Goal: Task Accomplishment & Management: Manage account settings

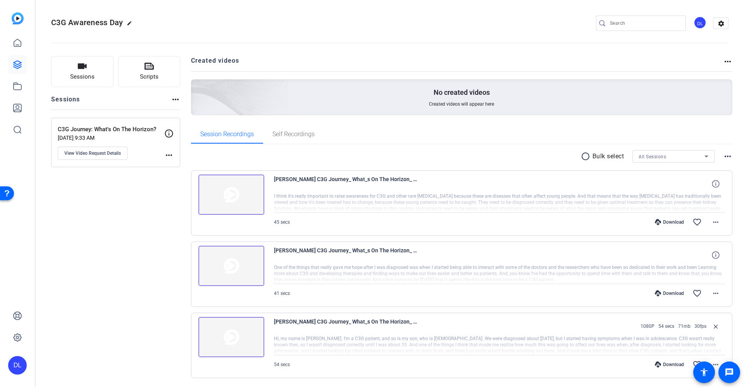
scroll to position [26, 0]
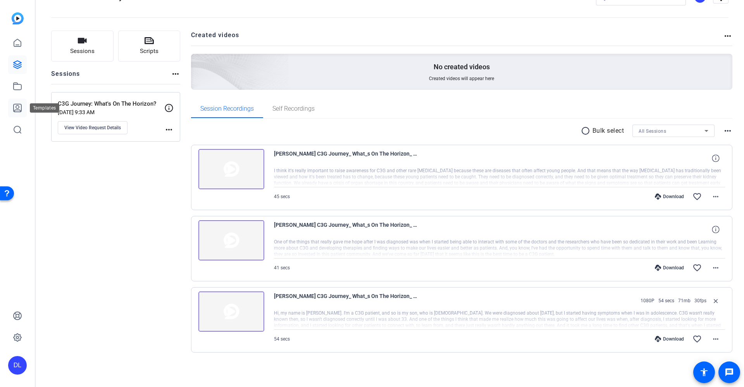
click at [17, 109] on icon at bounding box center [17, 107] width 9 height 9
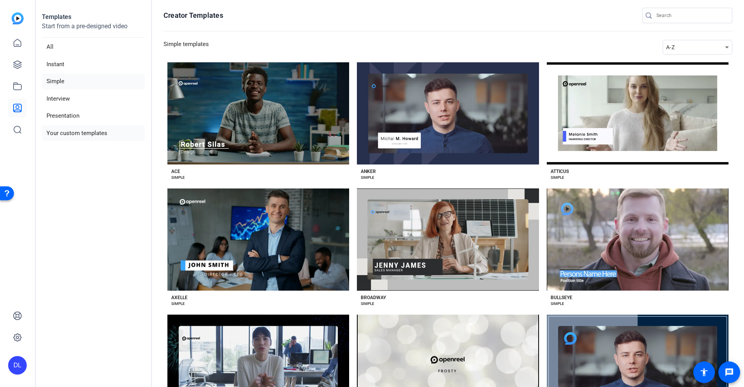
click at [83, 132] on li "Your custom templates" at bounding box center [93, 134] width 103 height 16
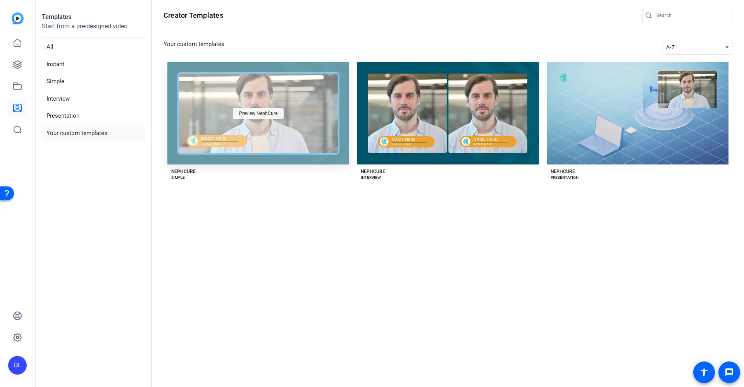
click at [281, 112] on div "Preview NephCure" at bounding box center [258, 113] width 51 height 11
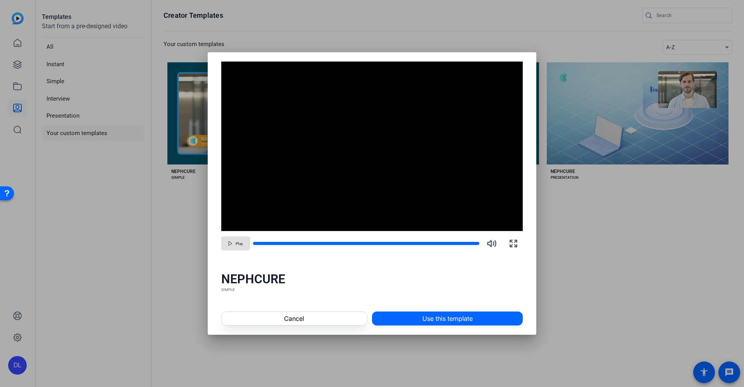
click at [238, 244] on span "Play" at bounding box center [239, 244] width 7 height 5
click at [238, 245] on span "Play" at bounding box center [239, 244] width 7 height 5
click at [296, 318] on span "Cancel" at bounding box center [294, 318] width 20 height 9
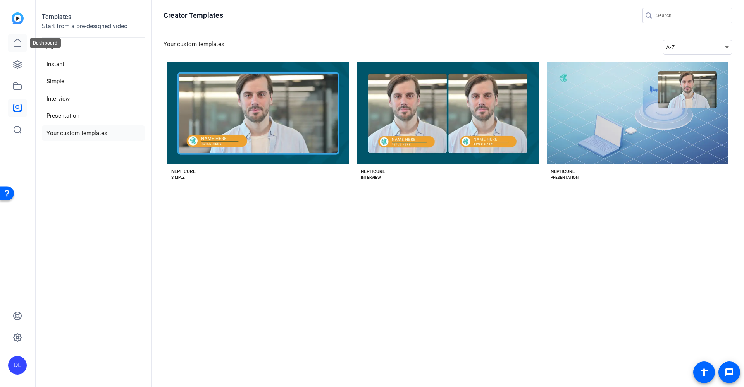
click at [10, 37] on link at bounding box center [17, 43] width 19 height 19
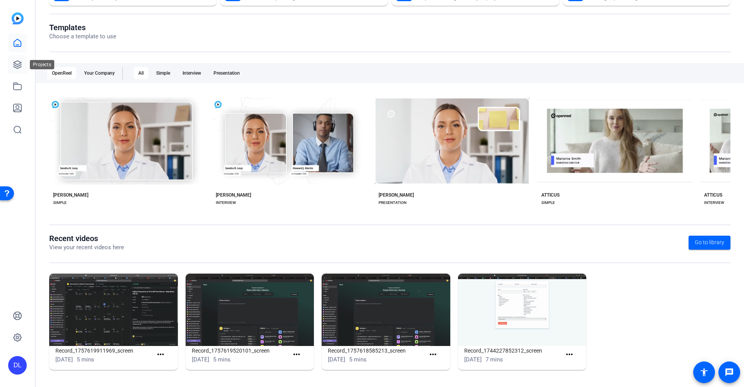
scroll to position [70, 0]
click at [19, 64] on icon at bounding box center [18, 65] width 8 height 8
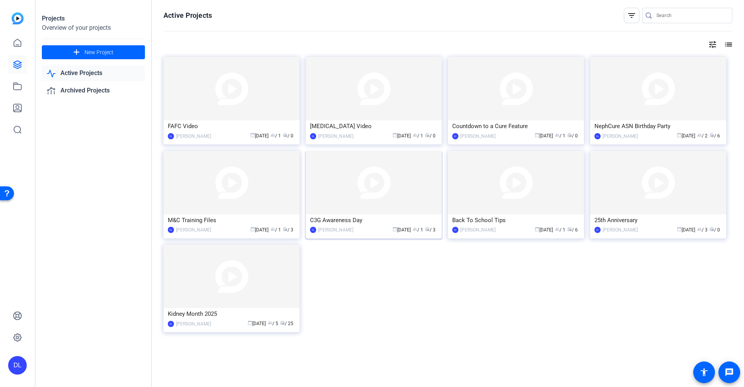
click at [370, 225] on div "C3G Awareness Day" at bounding box center [373, 221] width 127 height 12
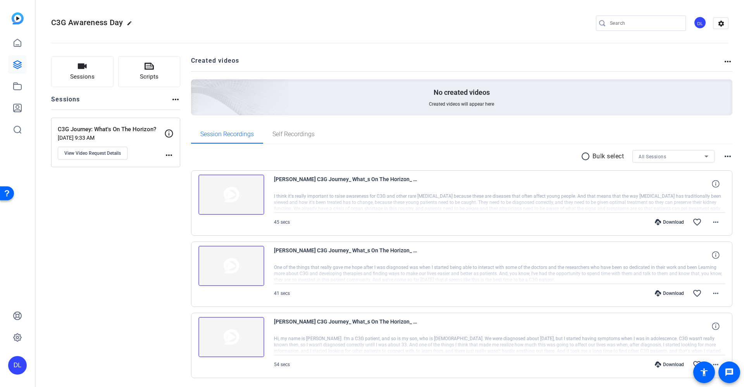
click at [228, 265] on img at bounding box center [231, 266] width 66 height 40
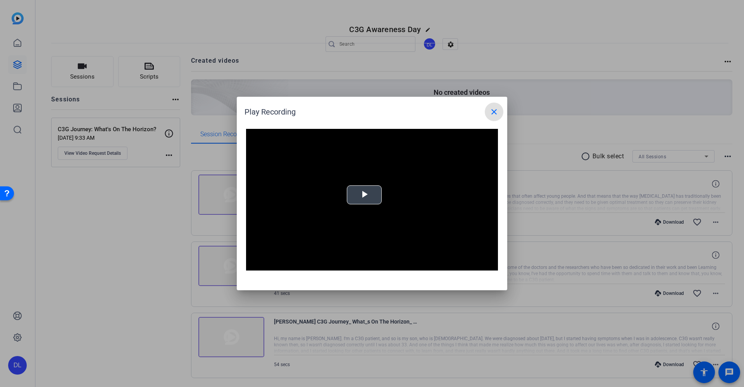
click at [363, 195] on div "Video Player is loading. Play Video Play Mute Current Time 0:00 / Duration -:- …" at bounding box center [372, 200] width 252 height 142
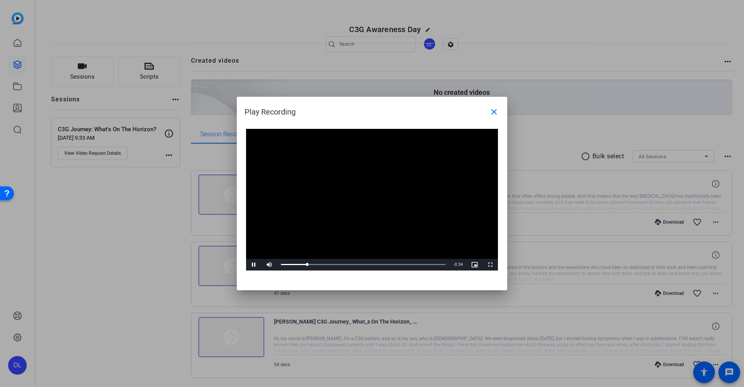
click at [257, 265] on span "Video Player" at bounding box center [253, 265] width 15 height 0
click at [496, 110] on mat-icon "close" at bounding box center [493, 111] width 9 height 9
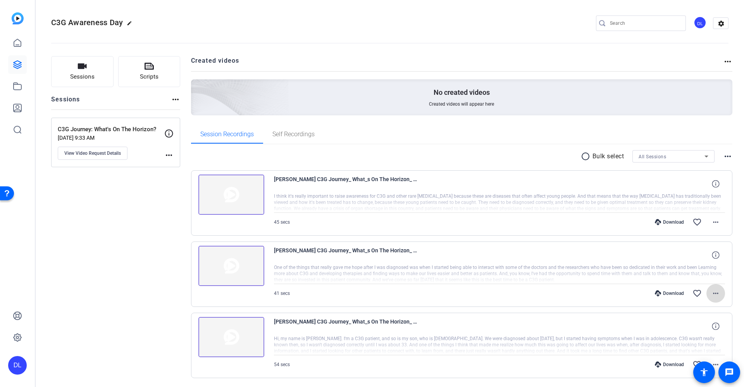
click at [712, 294] on mat-icon "more_horiz" at bounding box center [715, 293] width 9 height 9
click at [691, 256] on span "Download Transcript" at bounding box center [692, 258] width 46 height 9
click at [714, 219] on mat-icon "more_horiz" at bounding box center [715, 222] width 9 height 9
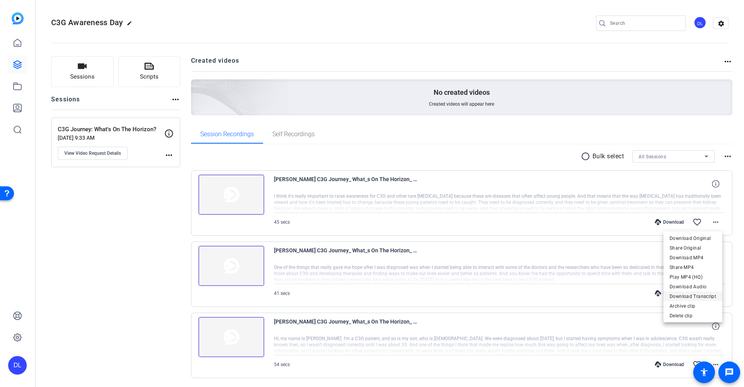
click at [690, 297] on span "Download Transcript" at bounding box center [692, 296] width 46 height 9
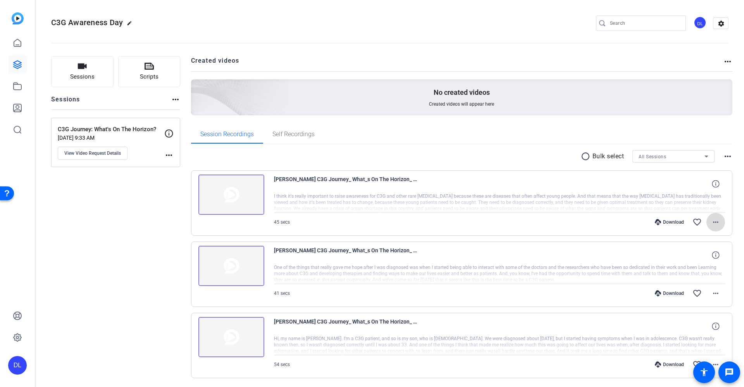
click at [711, 225] on mat-icon "more_horiz" at bounding box center [715, 222] width 9 height 9
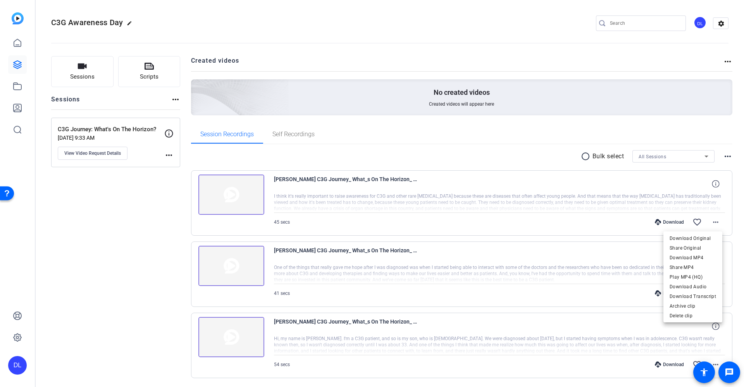
click at [356, 205] on div at bounding box center [372, 193] width 744 height 387
click at [222, 193] on img at bounding box center [231, 195] width 66 height 40
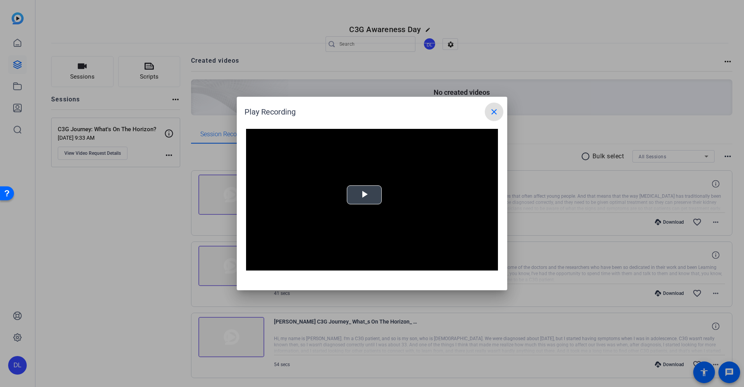
click at [334, 186] on video "Video Player" at bounding box center [372, 200] width 252 height 142
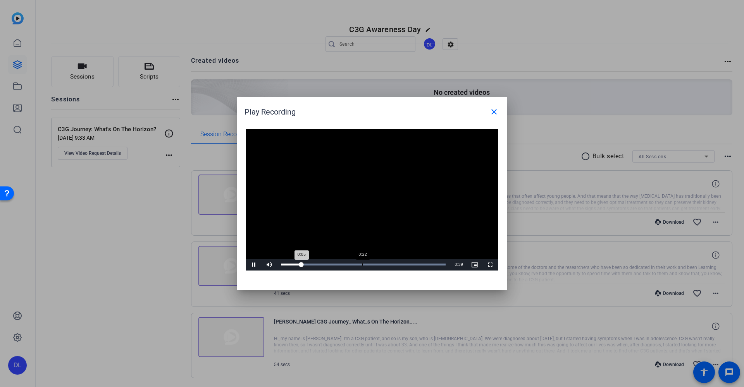
click at [363, 264] on div "Loaded : 100.00% 0:22 0:05" at bounding box center [363, 265] width 165 height 2
drag, startPoint x: 374, startPoint y: 264, endPoint x: 404, endPoint y: 265, distance: 30.2
click at [404, 265] on div "Loaded : 100.00% 0:33 0:33" at bounding box center [363, 265] width 165 height 2
click at [489, 115] on span at bounding box center [494, 112] width 19 height 19
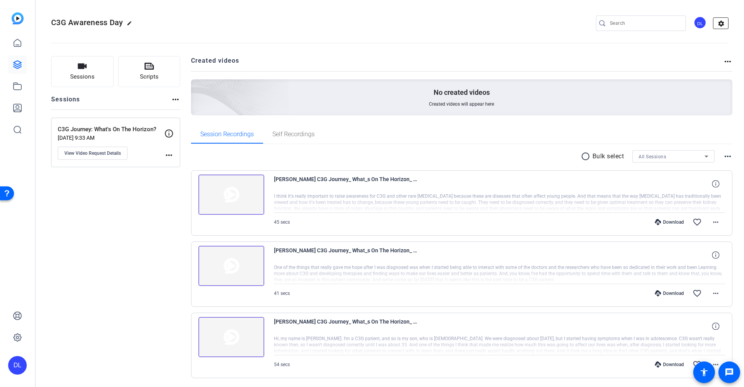
click at [717, 26] on mat-icon "settings" at bounding box center [720, 24] width 15 height 12
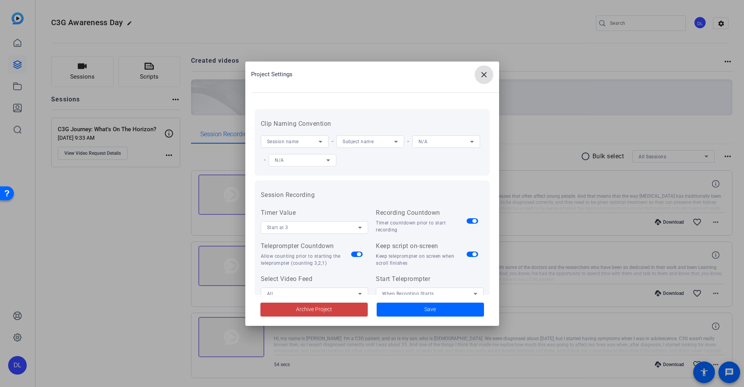
click at [484, 82] on span at bounding box center [484, 74] width 19 height 19
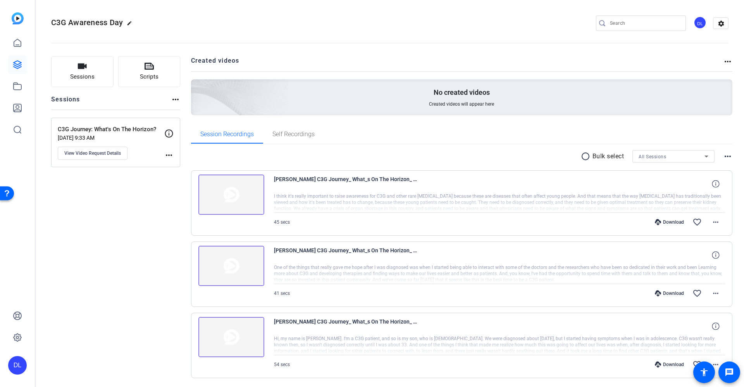
click at [693, 23] on div "DL" at bounding box center [699, 22] width 13 height 13
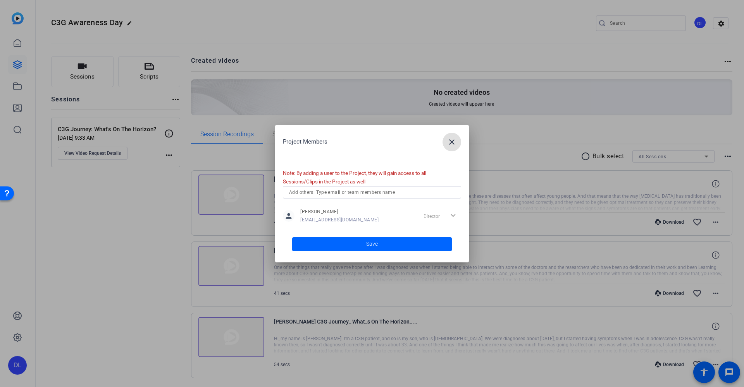
click at [394, 193] on input "text" at bounding box center [372, 192] width 166 height 9
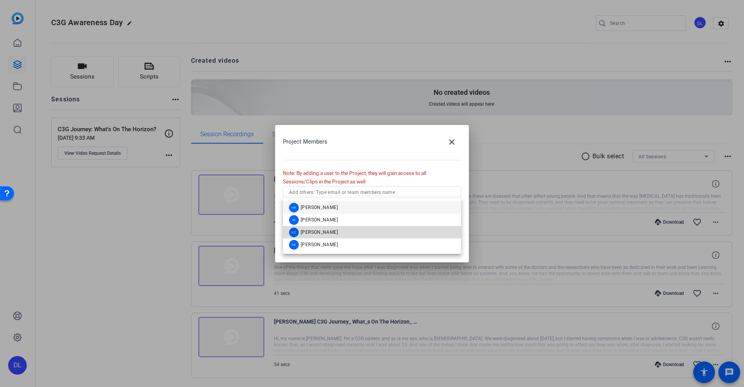
click at [347, 233] on mat-option "[PERSON_NAME] [PERSON_NAME]" at bounding box center [372, 232] width 178 height 12
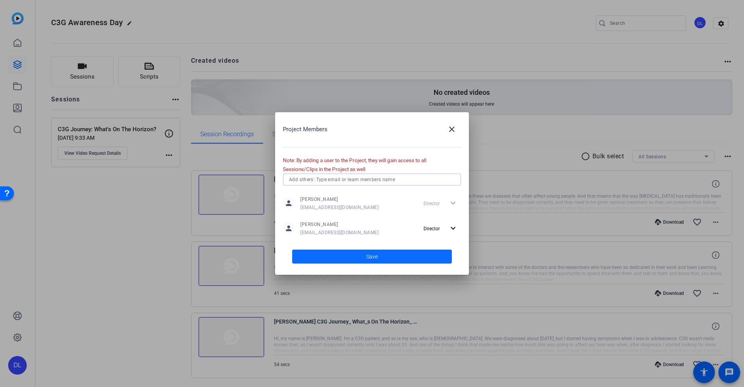
click at [386, 257] on span at bounding box center [372, 257] width 160 height 19
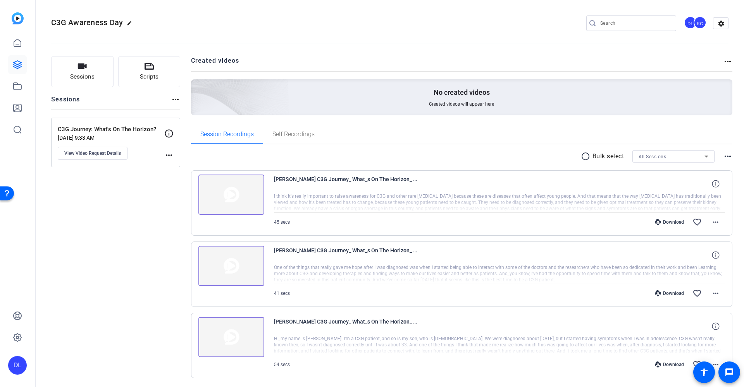
click at [675, 294] on div "Download" at bounding box center [669, 294] width 37 height 6
click at [669, 225] on div "Download favorite_border more_horiz" at bounding box center [567, 222] width 316 height 19
click at [662, 223] on div "Download" at bounding box center [669, 222] width 37 height 6
click at [711, 225] on mat-icon "more_horiz" at bounding box center [715, 222] width 9 height 9
click at [547, 238] on div at bounding box center [372, 193] width 744 height 387
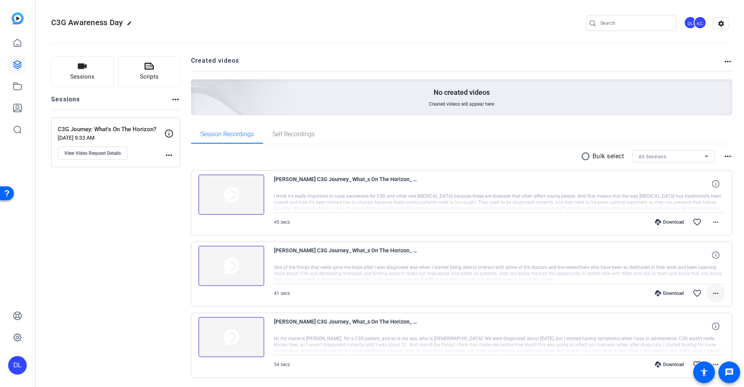
click at [713, 292] on mat-icon "more_horiz" at bounding box center [715, 293] width 9 height 9
click at [690, 257] on span "Download Transcript" at bounding box center [692, 258] width 46 height 9
